Goal: Task Accomplishment & Management: Manage account settings

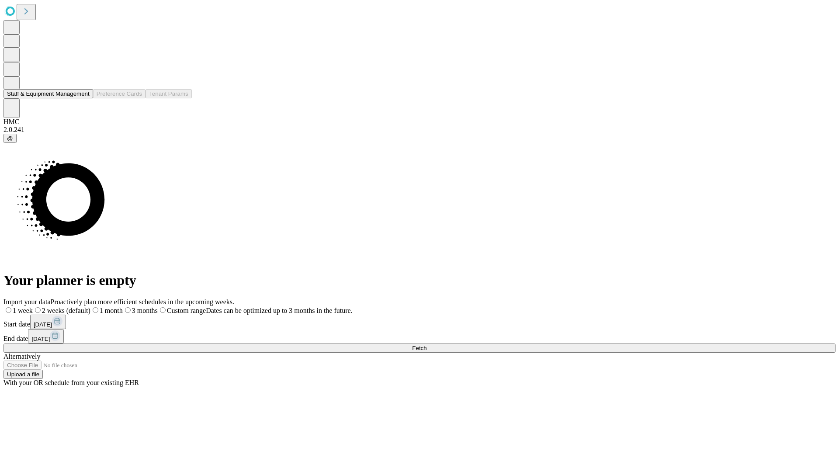
click at [83, 98] on button "Staff & Equipment Management" at bounding box center [48, 93] width 90 height 9
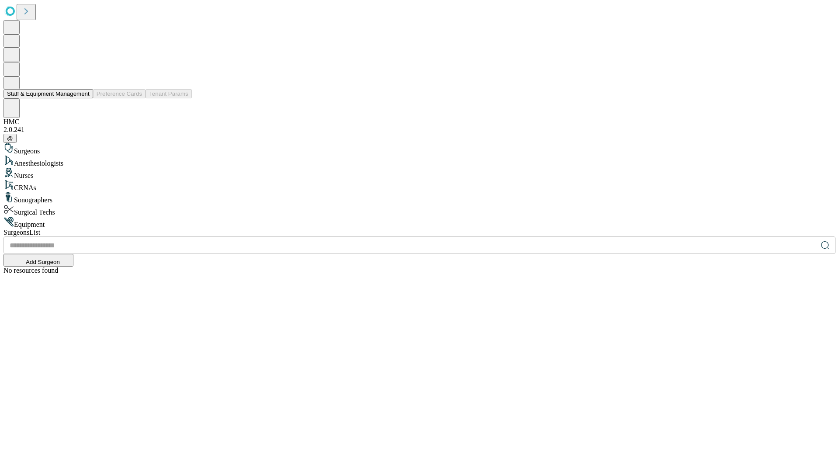
click at [83, 98] on button "Staff & Equipment Management" at bounding box center [48, 93] width 90 height 9
